Goal: Task Accomplishment & Management: Complete application form

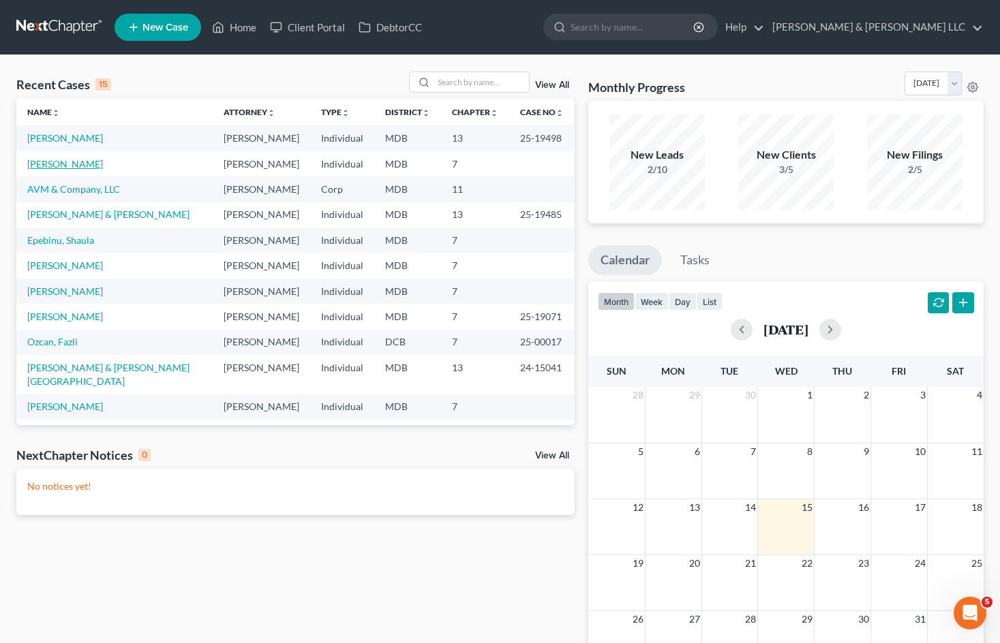
click at [59, 166] on link "[PERSON_NAME]" at bounding box center [65, 164] width 76 height 12
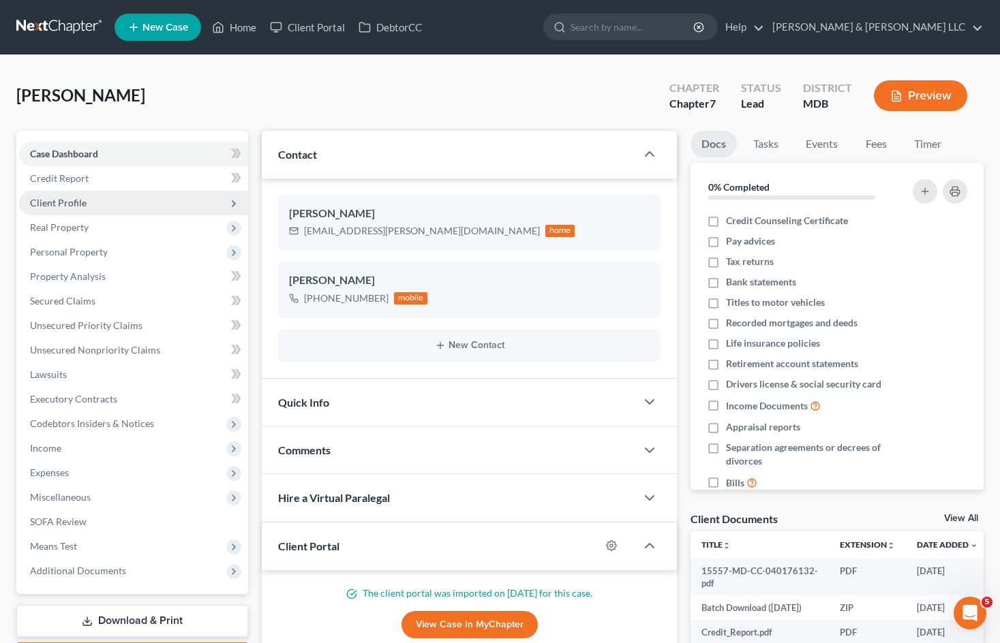
click at [162, 204] on span "Client Profile" at bounding box center [133, 203] width 229 height 25
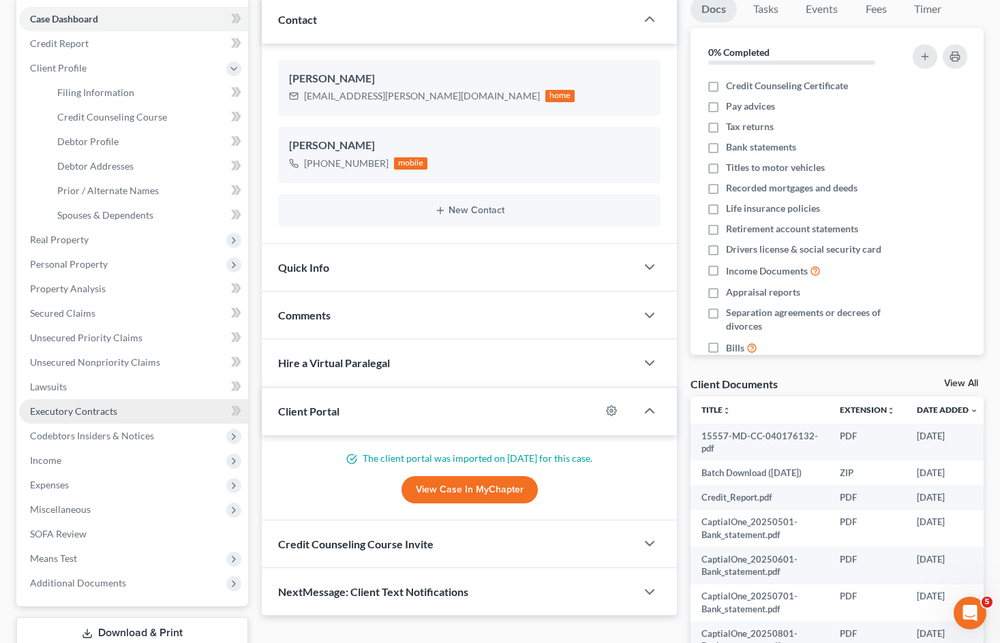
scroll to position [136, 0]
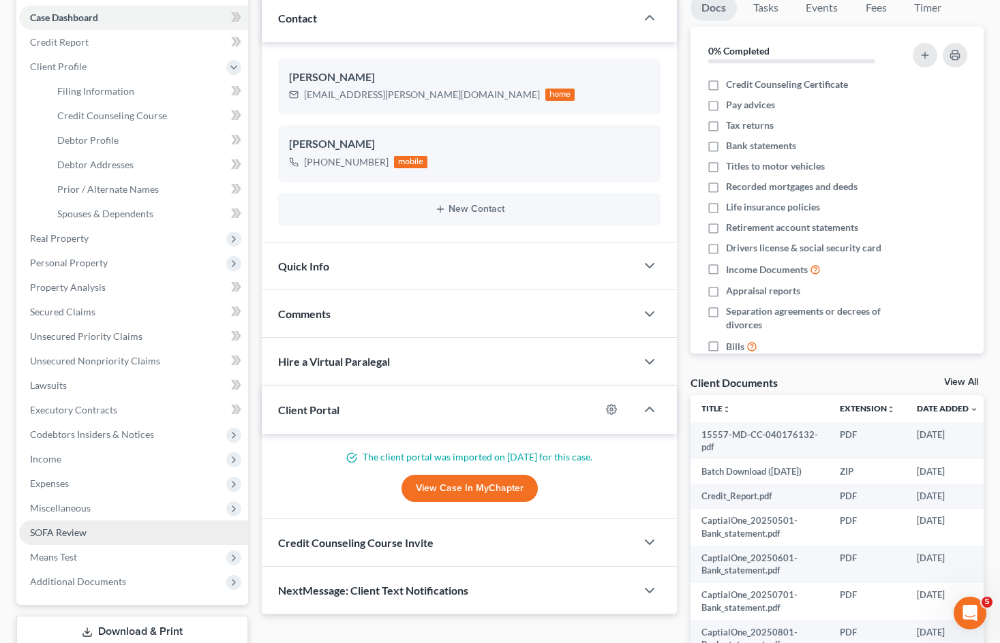
click at [156, 539] on link "SOFA Review" at bounding box center [133, 533] width 229 height 25
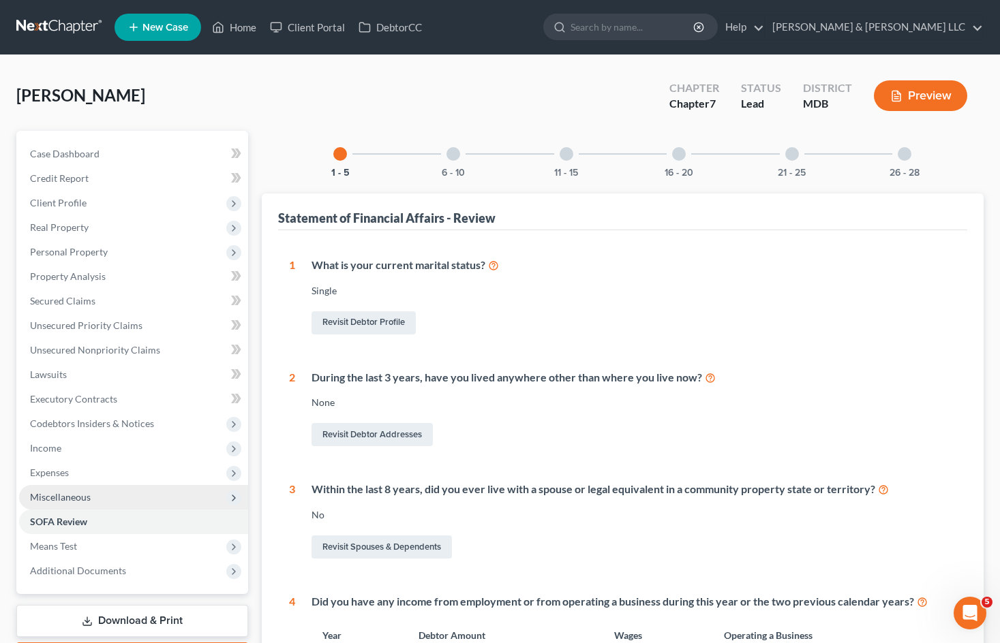
click at [164, 495] on span "Miscellaneous" at bounding box center [133, 497] width 229 height 25
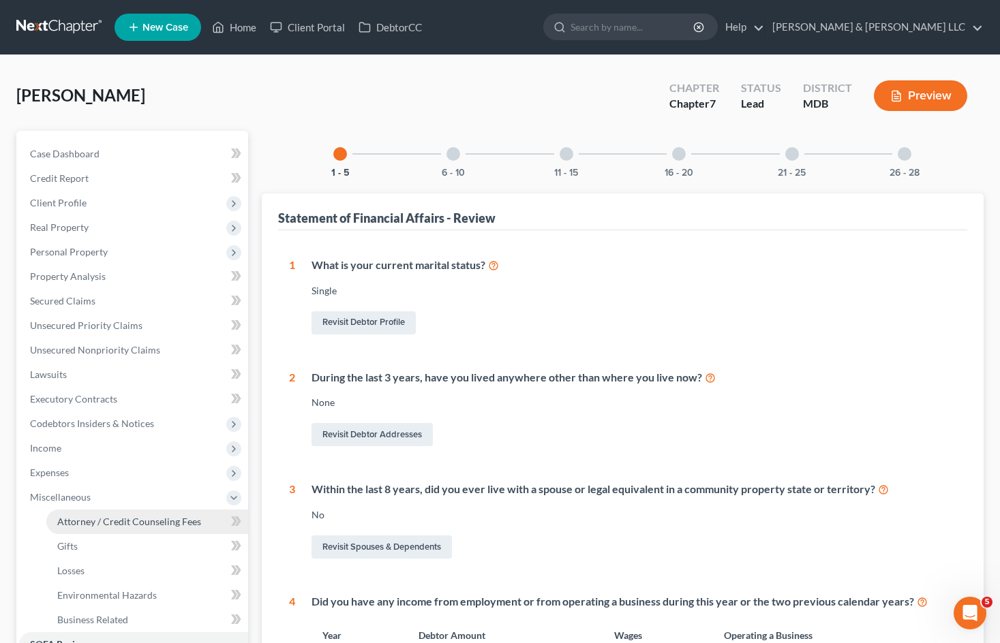
click at [149, 524] on span "Attorney / Credit Counseling Fees" at bounding box center [129, 522] width 144 height 12
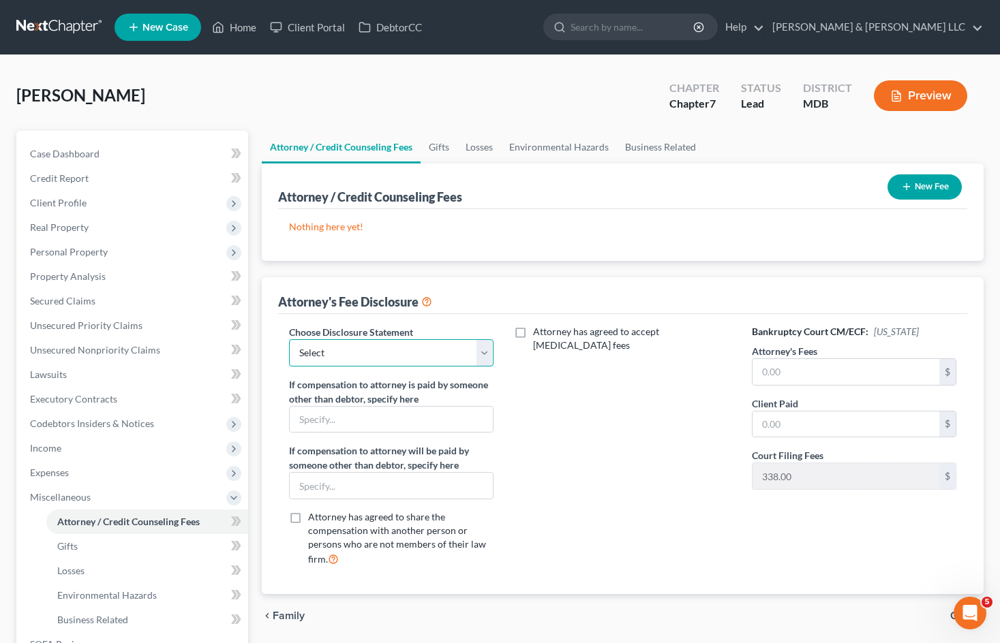
click at [487, 354] on select "Select [PERSON_NAME] White [PERSON_NAME] Bog Turtle 2500 plus 603 costs 7 ITG J…" at bounding box center [391, 352] width 204 height 27
click at [480, 355] on select "Select [PERSON_NAME] White [PERSON_NAME] Bog Turtle 2500 plus 603 costs 7 ITG J…" at bounding box center [391, 352] width 204 height 27
click at [410, 349] on select "Select [PERSON_NAME] White [PERSON_NAME] Bog Turtle 2500 plus 603 costs 7 ITG J…" at bounding box center [391, 352] width 204 height 27
select select "25"
click at [289, 339] on select "Select [PERSON_NAME] White [PERSON_NAME] Bog Turtle 2500 plus 603 costs 7 ITG J…" at bounding box center [391, 352] width 204 height 27
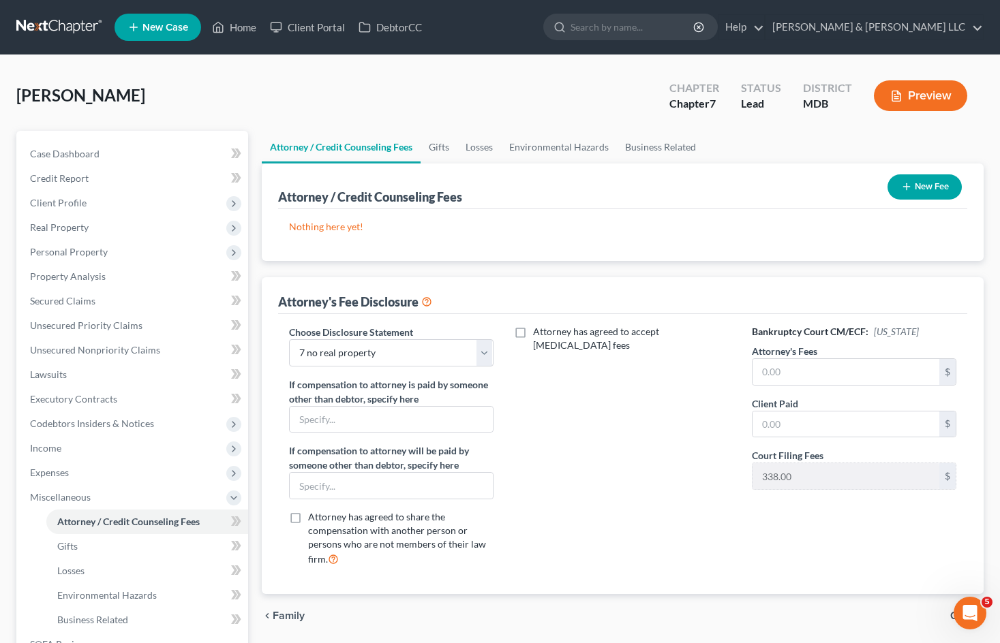
click at [641, 410] on div "Attorney has agreed to accept [MEDICAL_DATA] fees" at bounding box center [623, 451] width 232 height 253
click at [778, 375] on input "text" at bounding box center [845, 372] width 187 height 26
type input "2,500"
click at [782, 427] on input "text" at bounding box center [845, 425] width 187 height 26
type input "2,500"
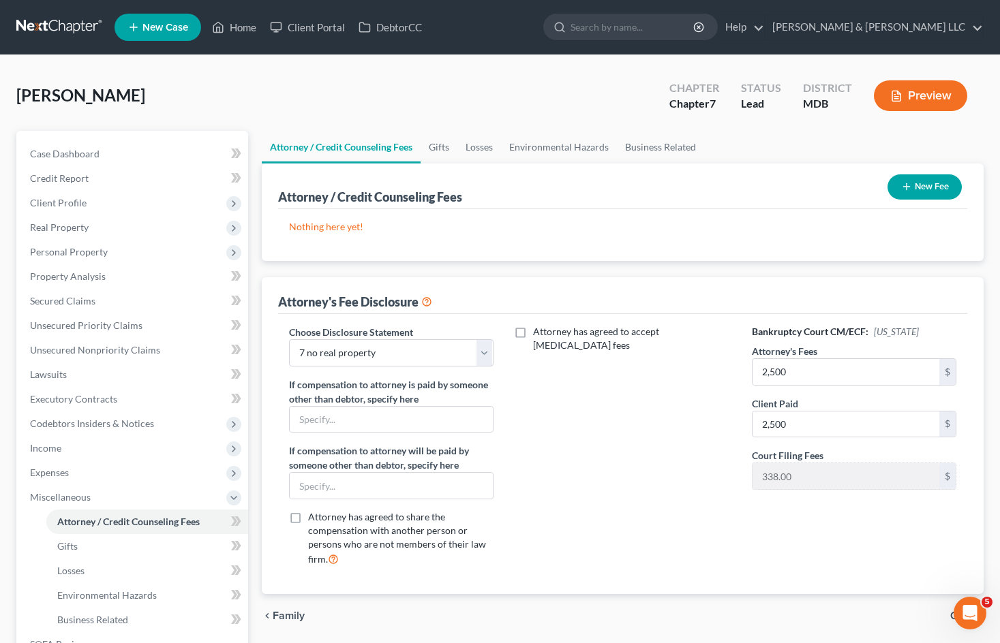
click at [945, 194] on button "New Fee" at bounding box center [924, 186] width 74 height 25
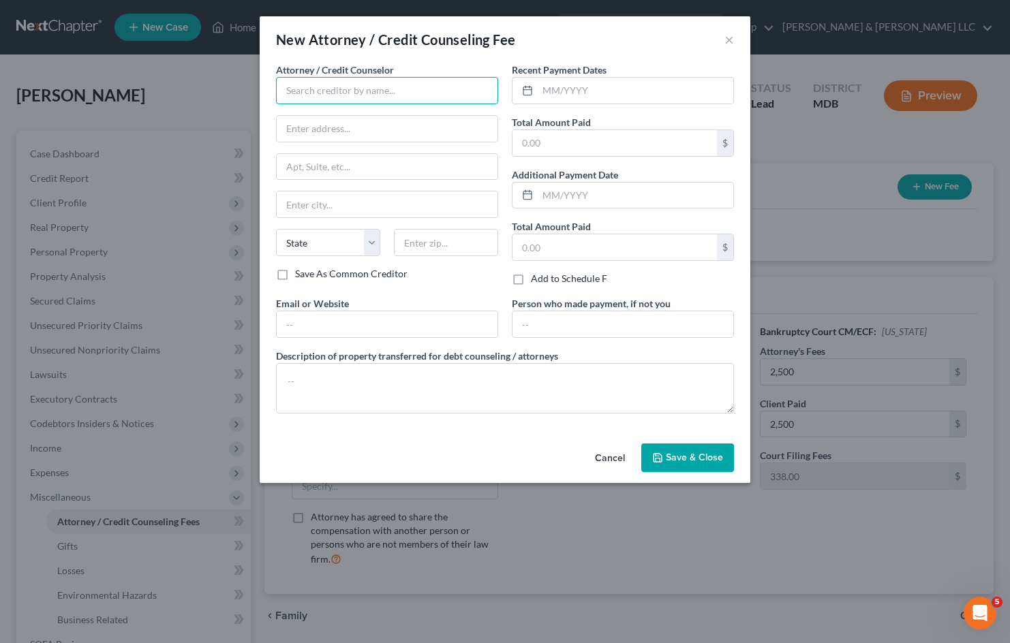
click at [382, 104] on input "text" at bounding box center [387, 90] width 222 height 27
type input "[PERSON_NAME] & [PERSON_NAME], LLC"
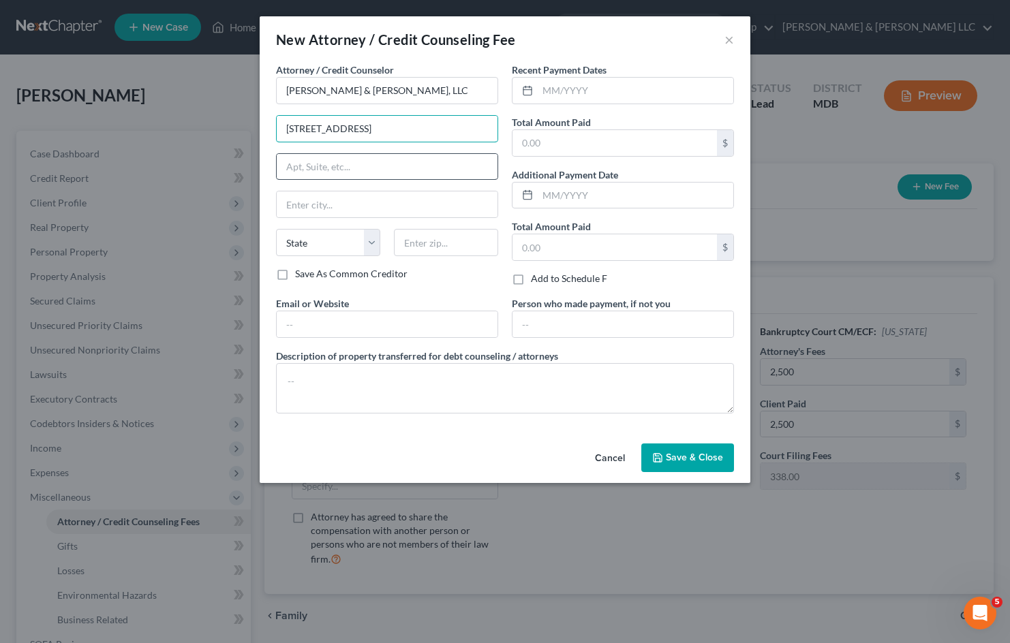
type input "[STREET_ADDRESS]"
click at [387, 168] on input "text" at bounding box center [387, 167] width 221 height 26
type input "Suite 465 N"
click at [453, 249] on input "text" at bounding box center [446, 242] width 104 height 27
type input "20850"
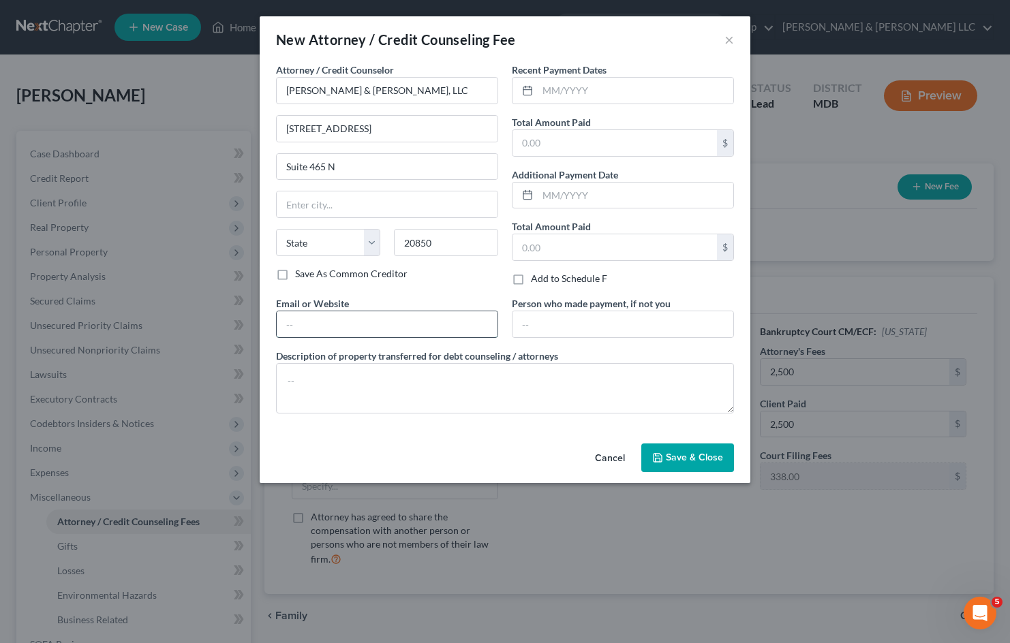
click at [359, 322] on input "text" at bounding box center [387, 324] width 221 height 26
type input "[GEOGRAPHIC_DATA]"
select select "21"
type input "[DOMAIN_NAME]"
click at [371, 385] on textarea at bounding box center [505, 388] width 458 height 50
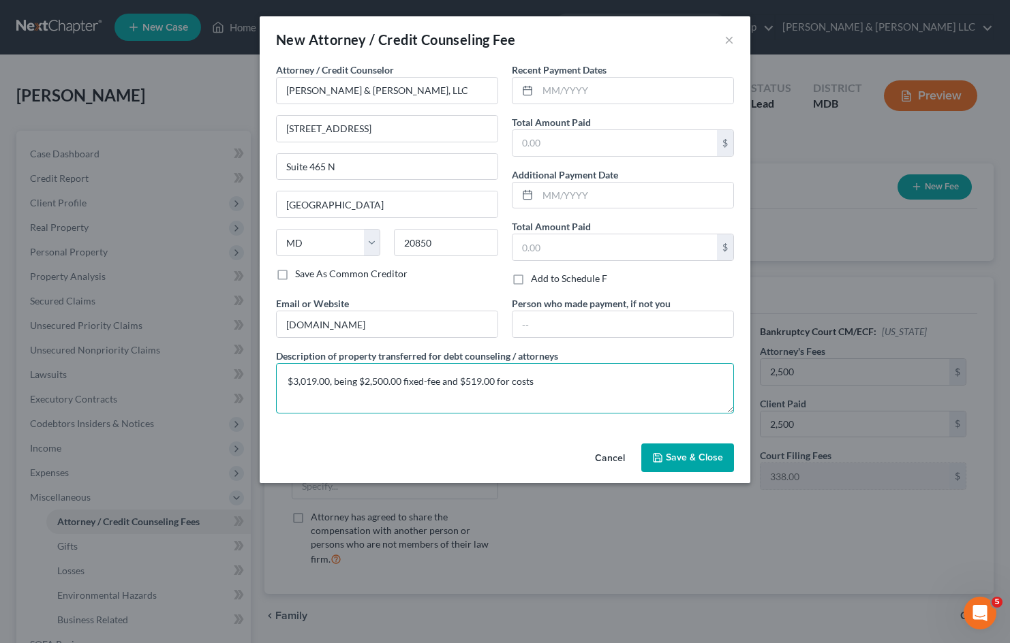
type textarea "$3,019.00, being $2,500.00 fixed-fee and $519.00 for costs"
click at [613, 95] on input "text" at bounding box center [636, 91] width 196 height 26
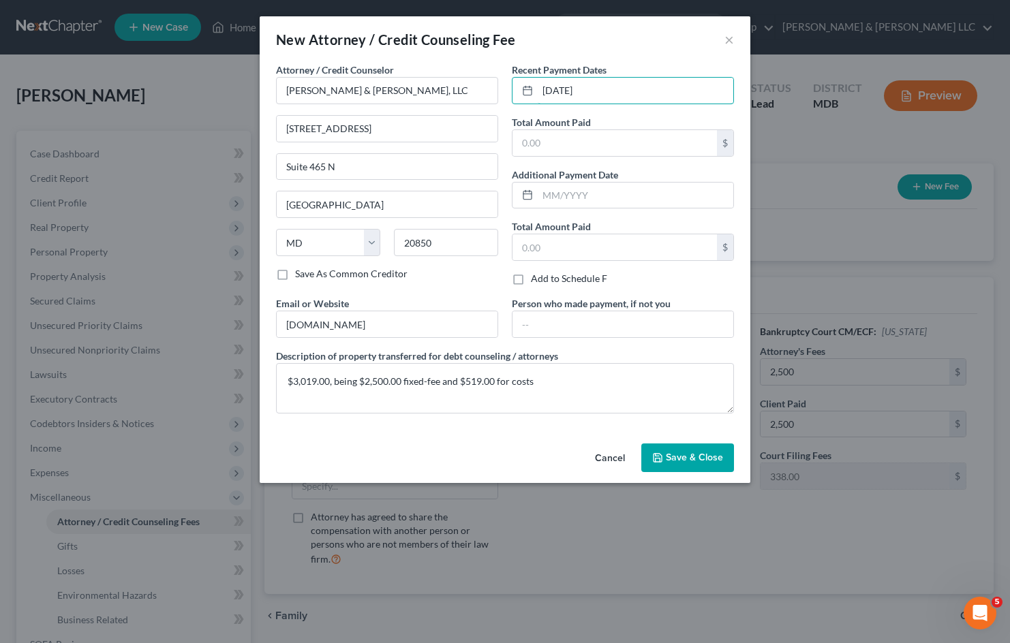
type input "[DATE]"
click at [581, 140] on input "text" at bounding box center [614, 143] width 204 height 26
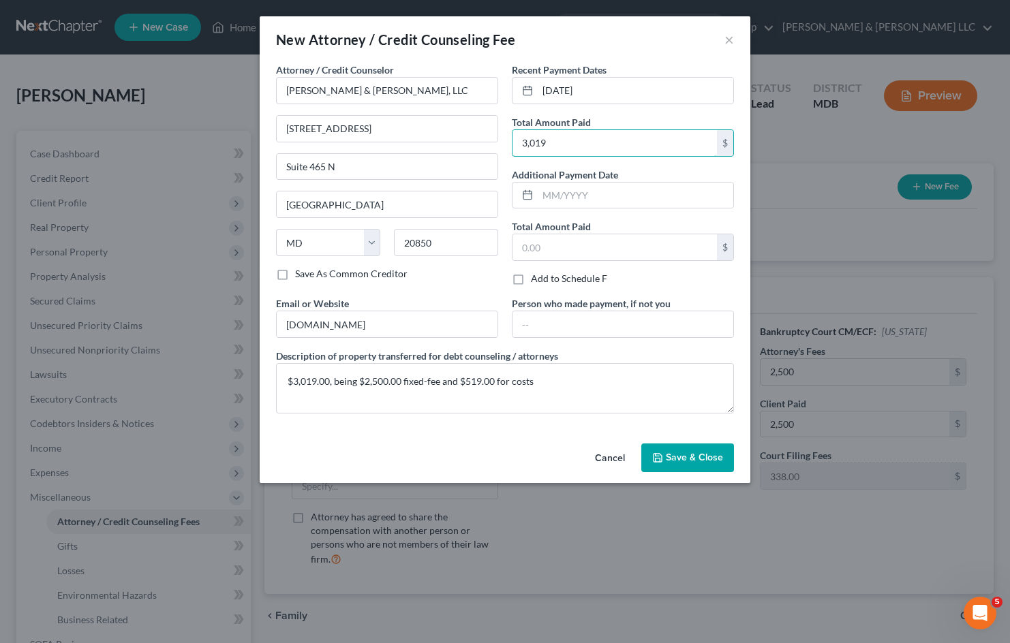
type input "3,019"
click at [699, 464] on button "Save & Close" at bounding box center [687, 458] width 93 height 29
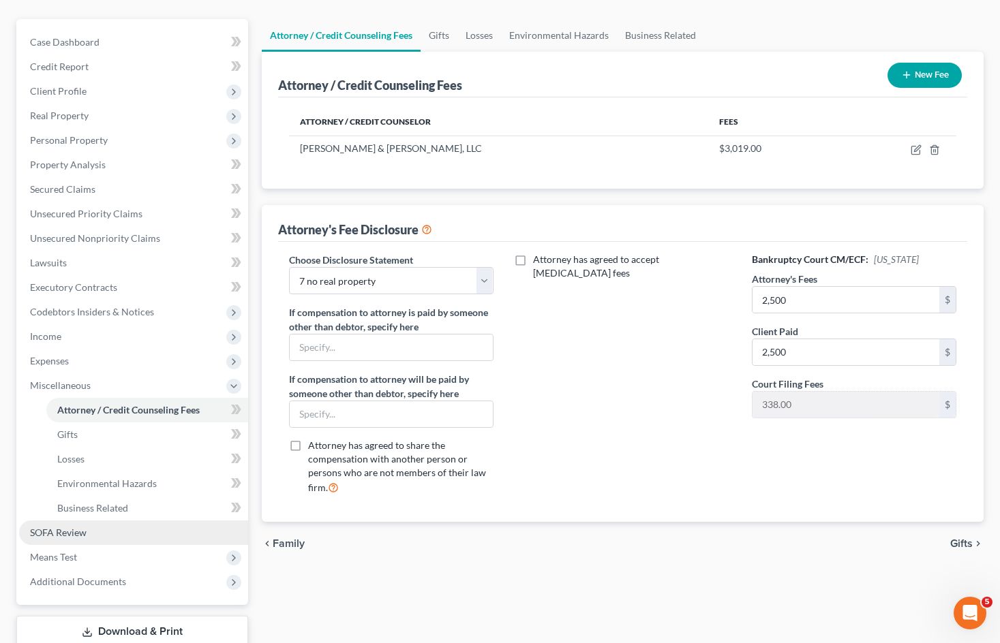
scroll to position [136, 0]
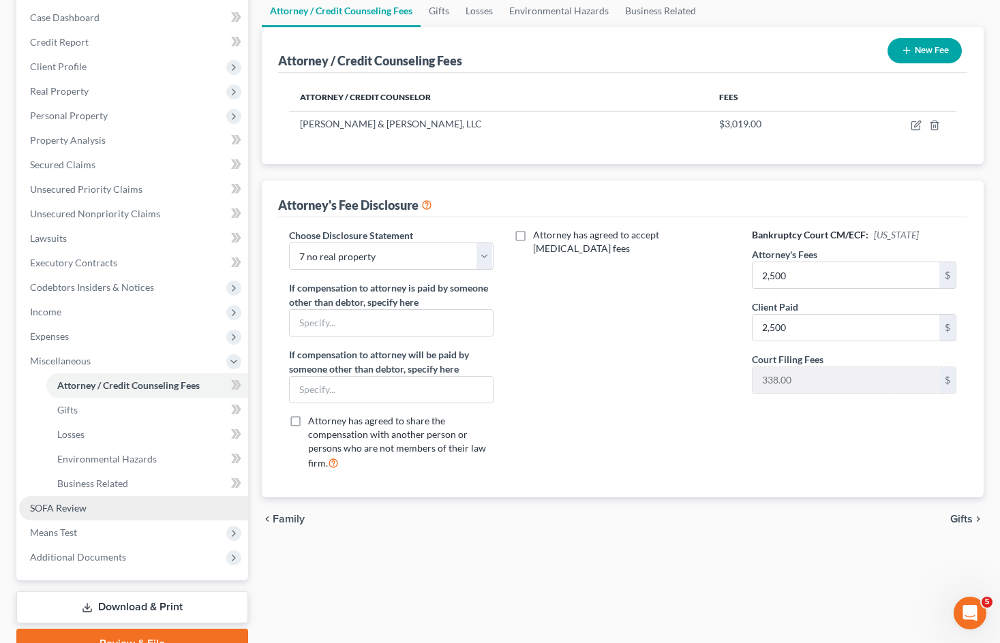
click at [148, 512] on link "SOFA Review" at bounding box center [133, 508] width 229 height 25
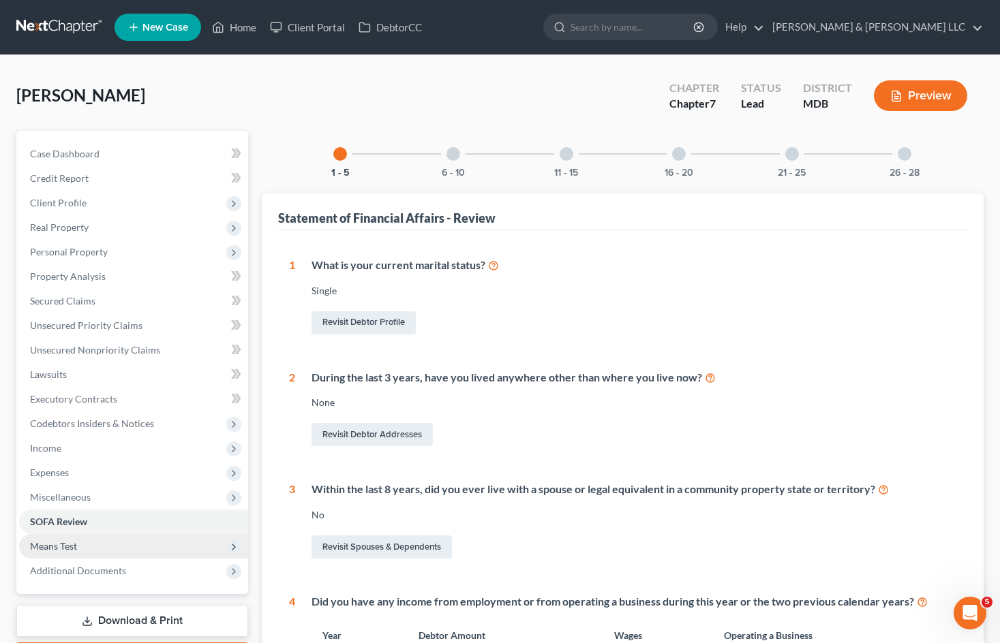
click at [97, 547] on span "Means Test" at bounding box center [133, 546] width 229 height 25
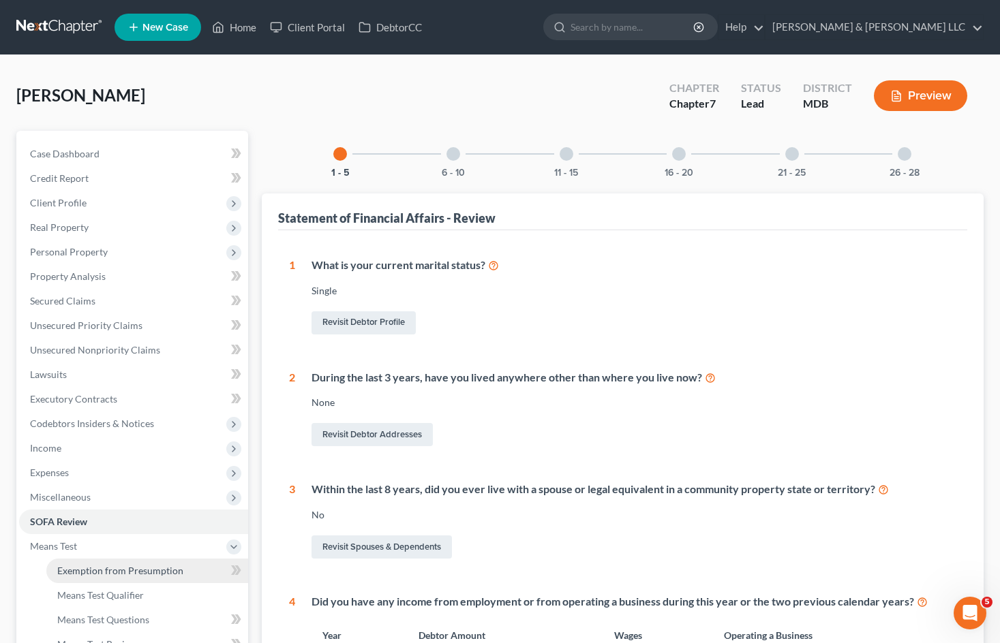
click at [117, 572] on span "Exemption from Presumption" at bounding box center [120, 571] width 126 height 12
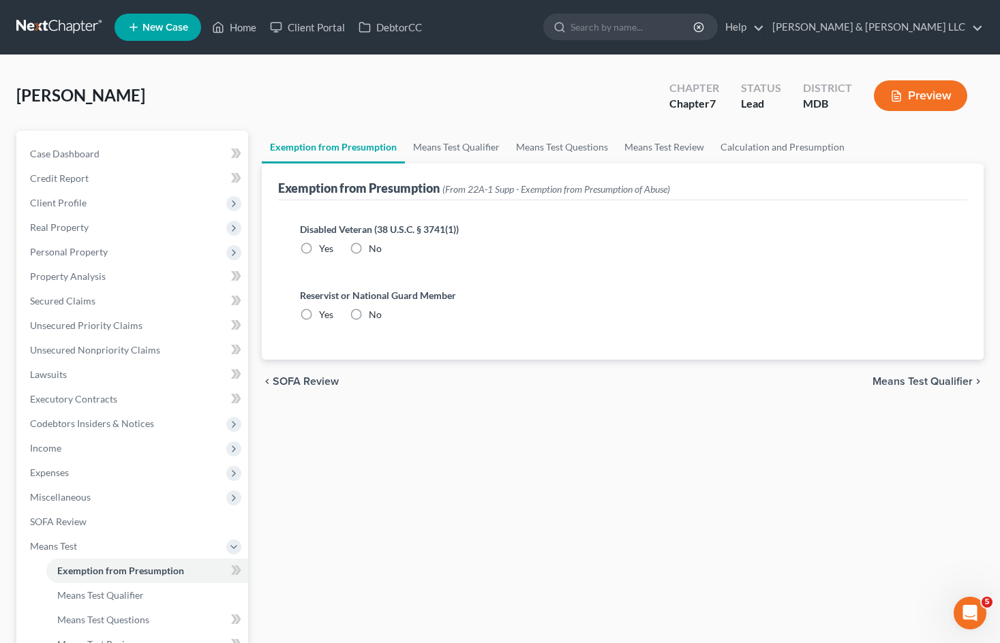
click at [369, 246] on label "No" at bounding box center [375, 249] width 13 height 14
click at [374, 246] on input "No" at bounding box center [378, 246] width 9 height 9
radio input "true"
click at [369, 315] on label "No" at bounding box center [375, 315] width 13 height 14
click at [374, 315] on input "No" at bounding box center [378, 312] width 9 height 9
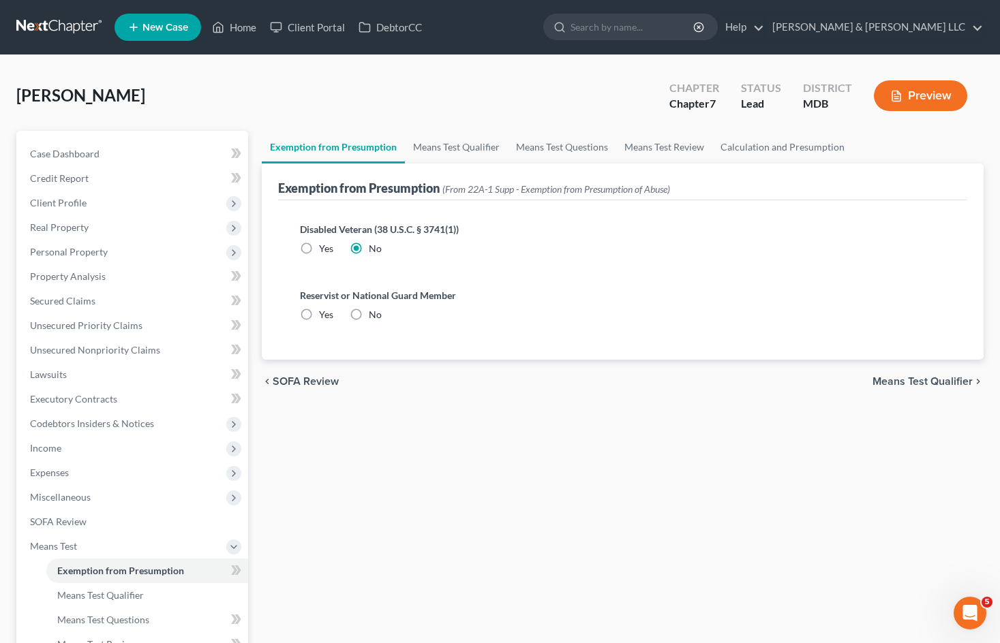
radio input "true"
click at [452, 144] on link "Means Test Qualifier" at bounding box center [456, 147] width 103 height 33
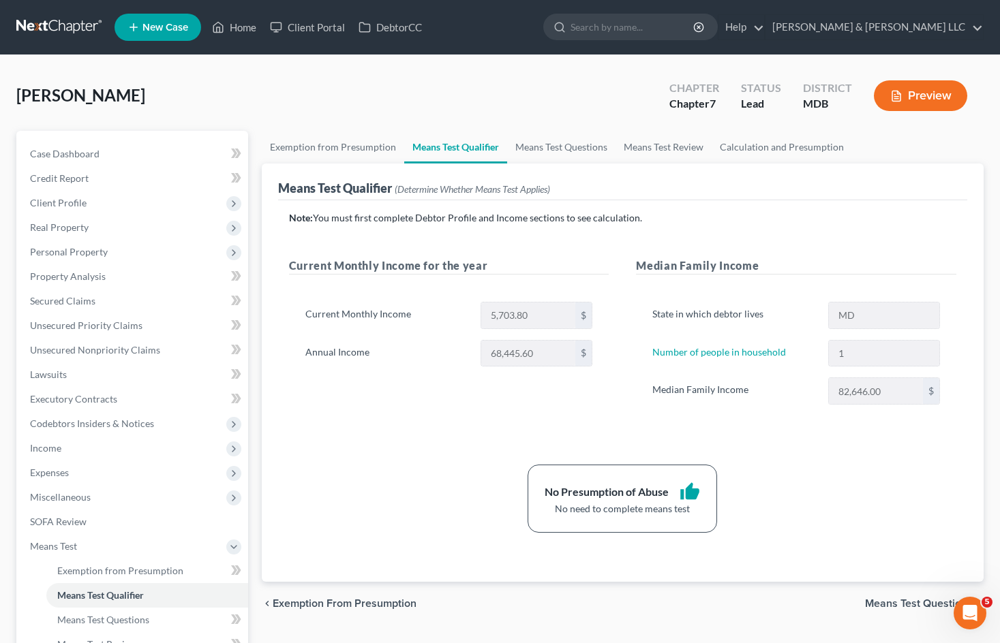
click at [920, 93] on button "Preview" at bounding box center [920, 95] width 93 height 31
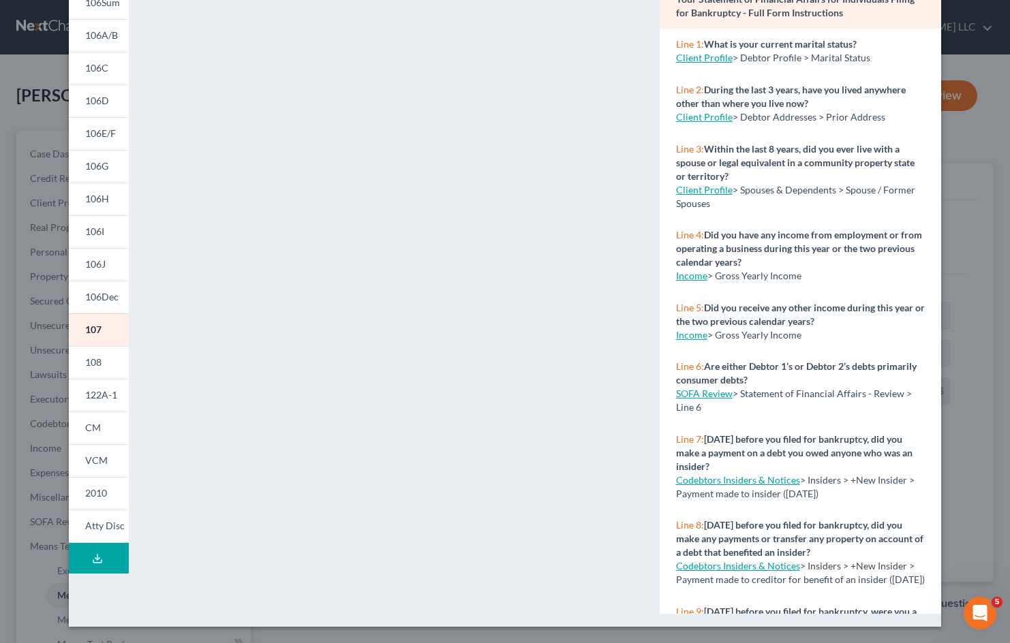
click at [114, 569] on button "Download Draft" at bounding box center [99, 558] width 60 height 31
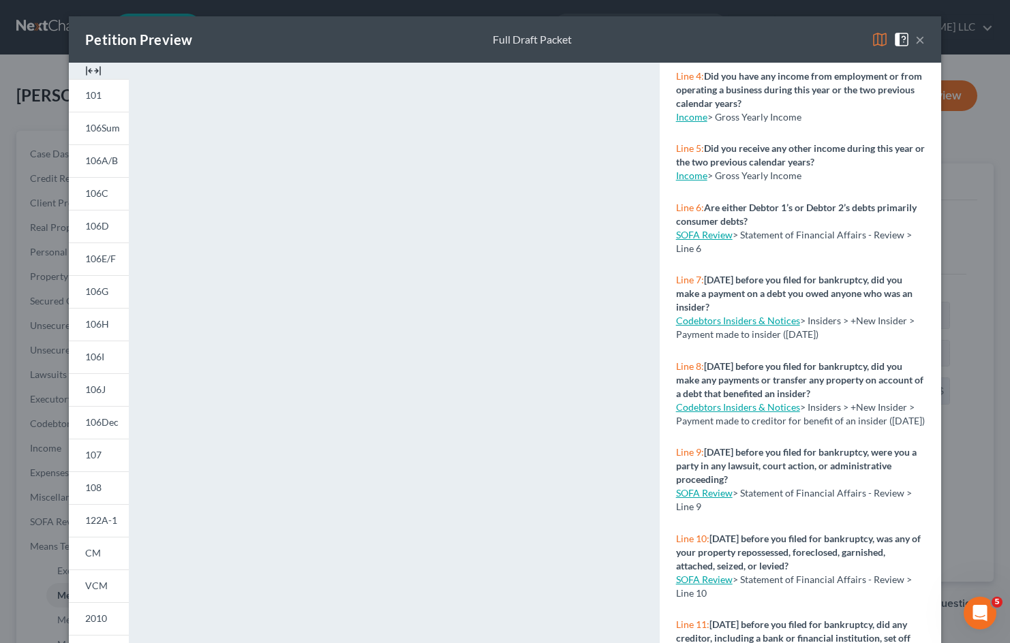
scroll to position [273, 0]
